Goal: Transaction & Acquisition: Purchase product/service

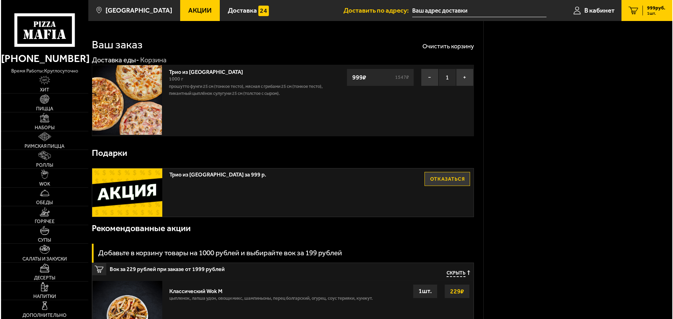
scroll to position [571, 0]
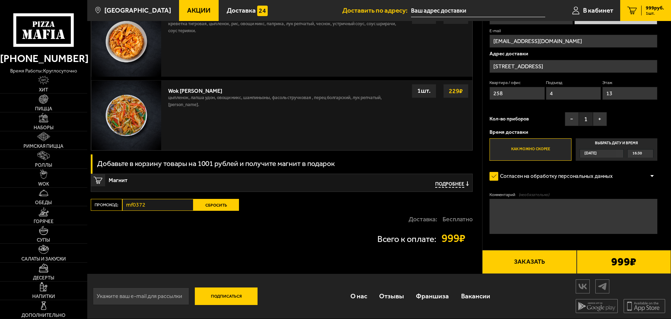
click at [543, 263] on button "Заказать" at bounding box center [529, 262] width 94 height 24
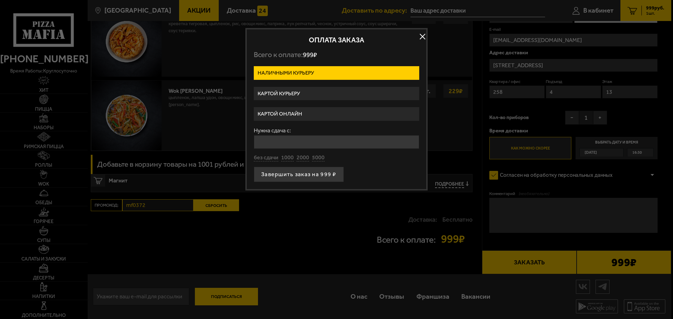
click at [301, 115] on label "Картой онлайн" at bounding box center [336, 114] width 165 height 14
click at [0, 0] on input "Картой онлайн" at bounding box center [0, 0] width 0 height 0
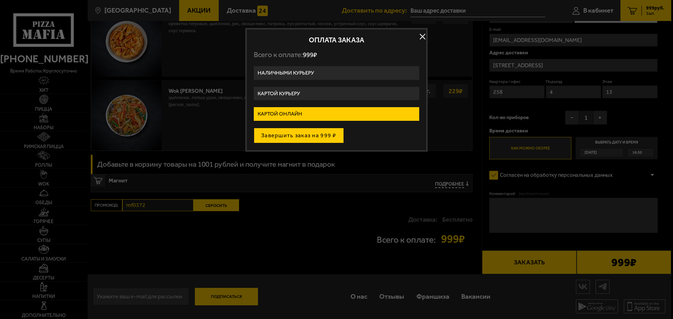
click at [304, 138] on button "Завершить заказ на 999 ₽" at bounding box center [299, 135] width 90 height 15
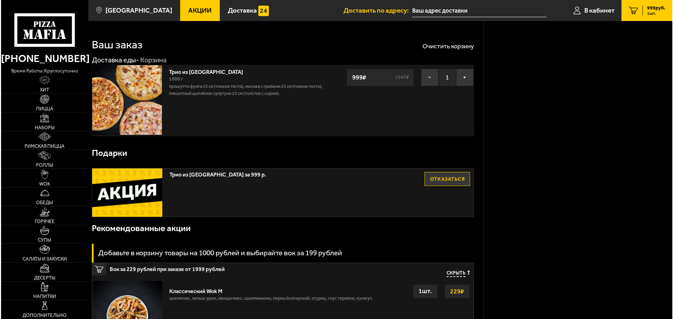
scroll to position [571, 0]
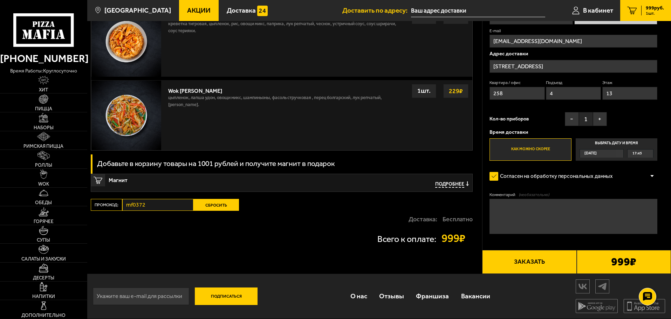
click at [534, 263] on button "Заказать" at bounding box center [529, 262] width 94 height 24
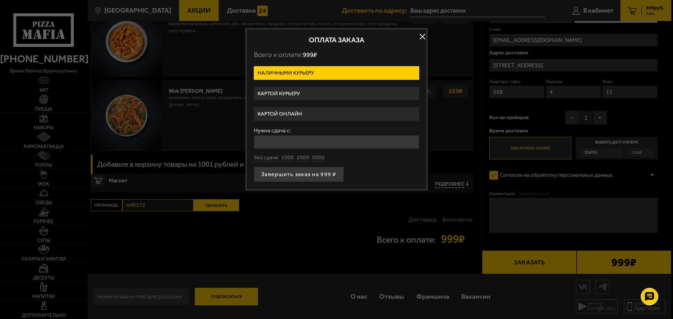
click at [323, 113] on label "Картой онлайн" at bounding box center [336, 114] width 165 height 14
click at [0, 0] on input "Картой онлайн" at bounding box center [0, 0] width 0 height 0
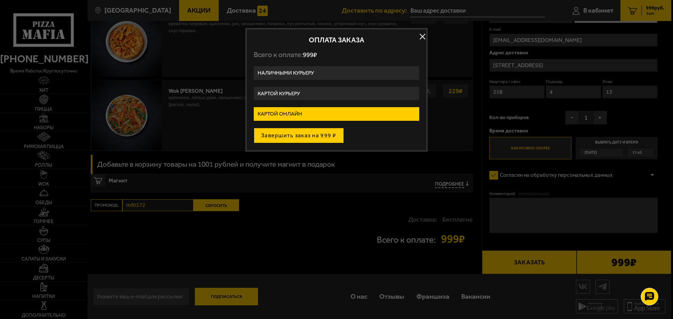
click at [310, 136] on button "Завершить заказ на 999 ₽" at bounding box center [299, 135] width 90 height 15
